Goal: Check status: Check status

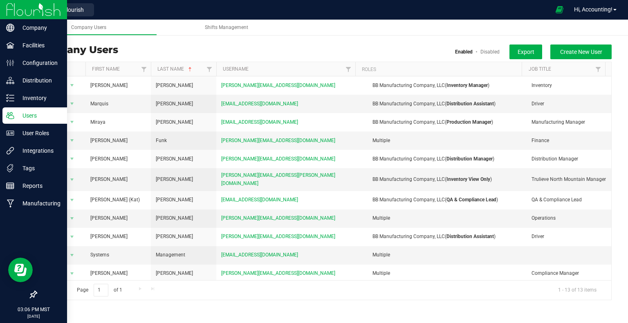
click at [14, 8] on img at bounding box center [33, 9] width 55 height 19
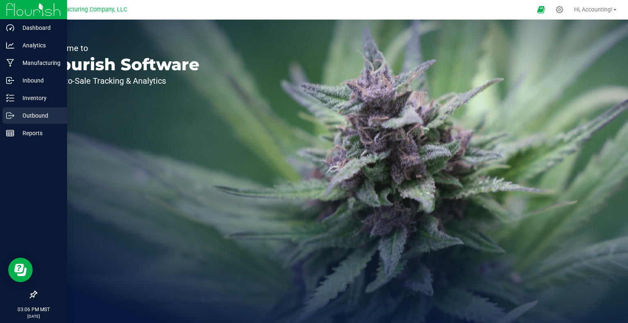
click at [21, 113] on p "Outbound" at bounding box center [38, 116] width 49 height 10
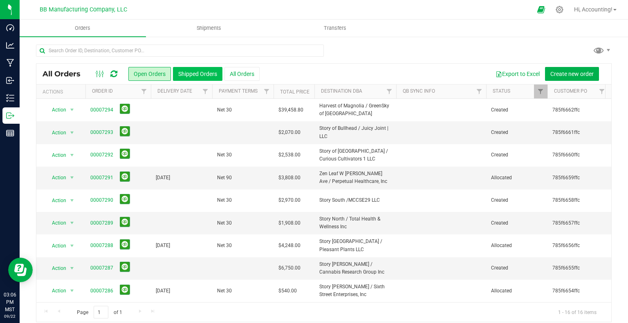
click at [210, 69] on button "Shipped Orders" at bounding box center [197, 74] width 49 height 14
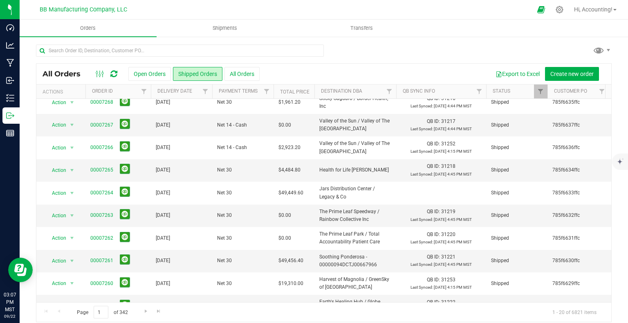
scroll to position [261, 0]
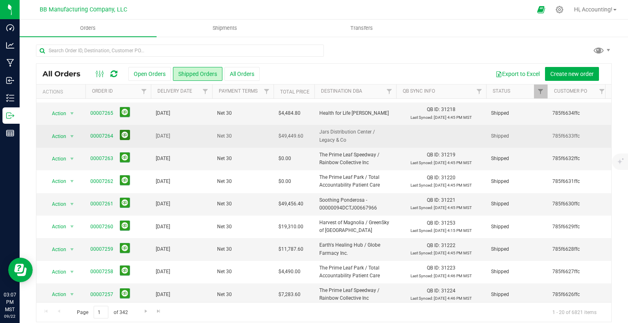
click at [127, 130] on button at bounding box center [125, 135] width 10 height 10
